Goal: Navigation & Orientation: Go to known website

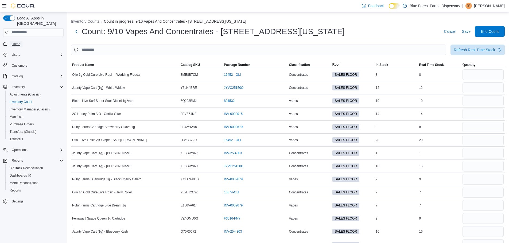
click at [18, 42] on span "Home" at bounding box center [16, 44] width 9 height 4
